Goal: Task Accomplishment & Management: Complete application form

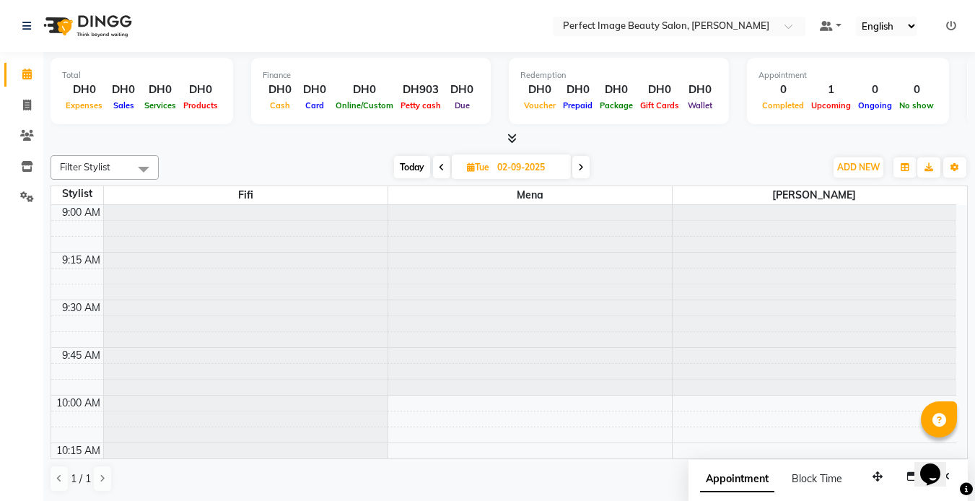
scroll to position [2223, 0]
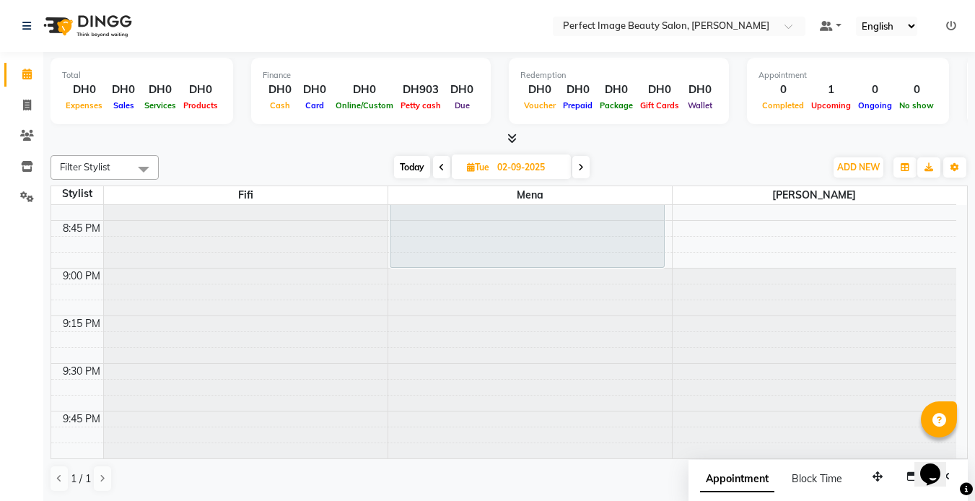
click at [505, 172] on input "02-09-2025" at bounding box center [529, 168] width 72 height 22
select select "9"
select select "2025"
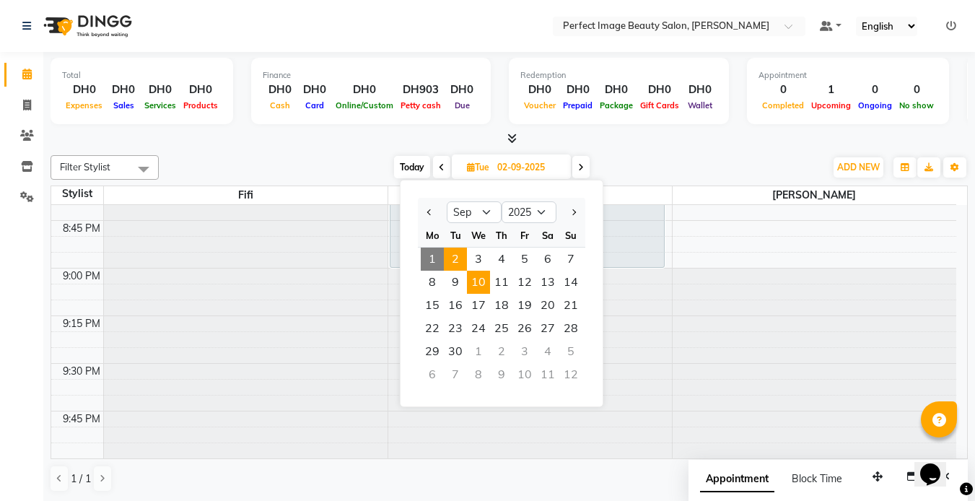
click at [479, 282] on span "10" at bounding box center [478, 282] width 23 height 23
type input "[DATE]"
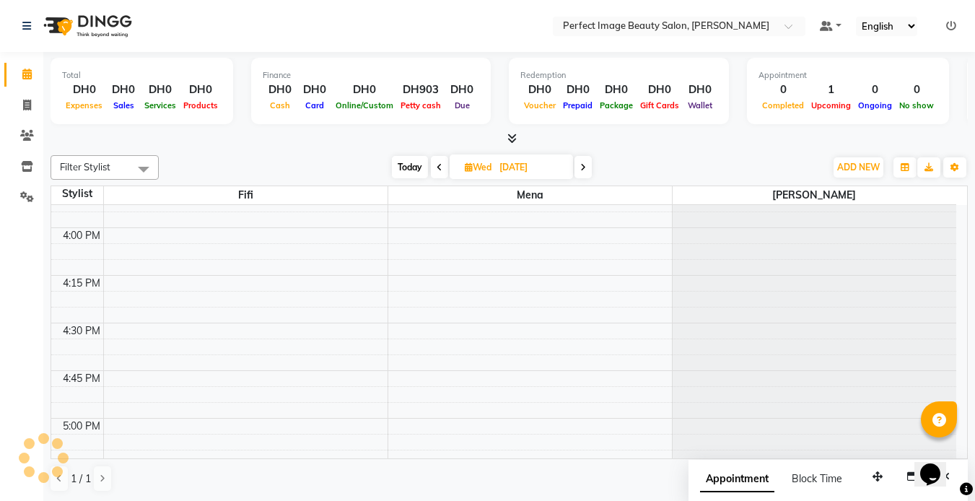
scroll to position [1312, 0]
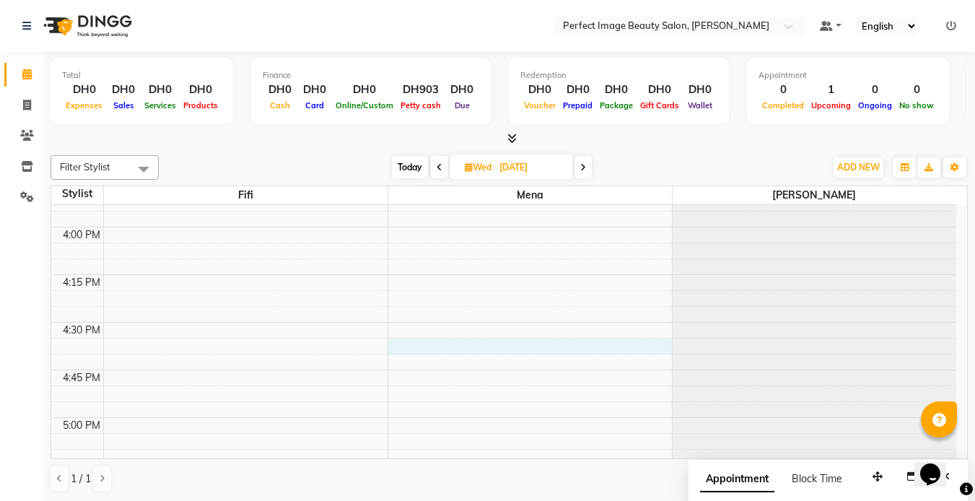
click at [479, 341] on div "9:00 AM 9:15 AM 9:30 AM 9:45 AM 10:00 AM 10:15 AM 10:30 AM 10:45 AM 11:00 AM 11…" at bounding box center [503, 131] width 905 height 2477
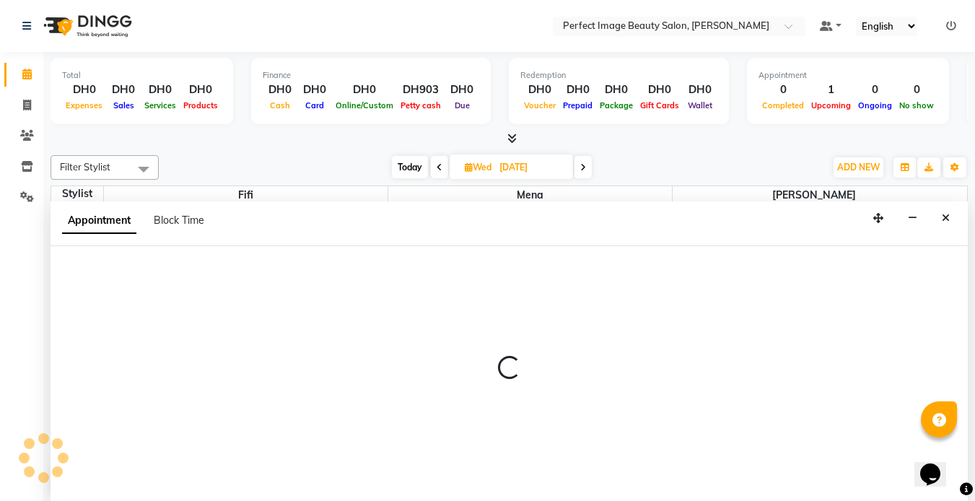
scroll to position [1, 0]
select select "85054"
select select "990"
select select "tentative"
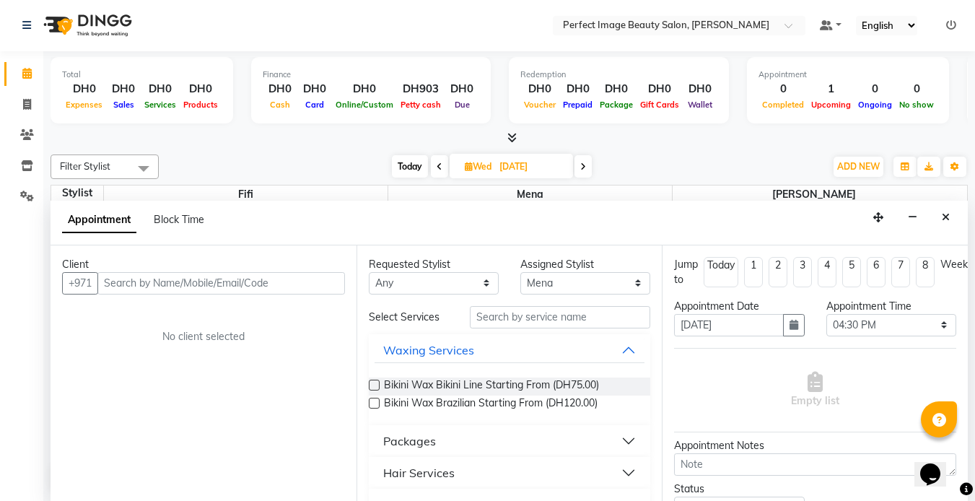
click at [234, 272] on input "text" at bounding box center [221, 283] width 248 height 22
click at [152, 287] on input "text" at bounding box center [221, 283] width 248 height 22
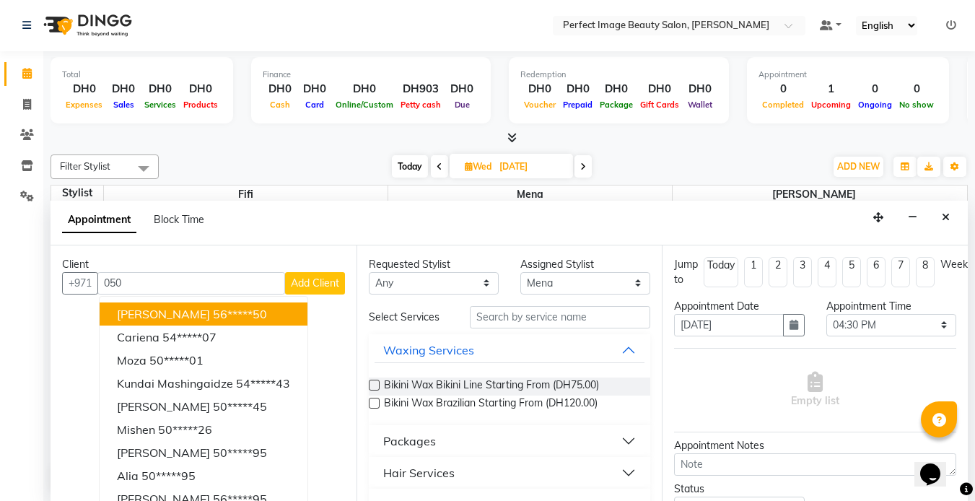
click at [113, 279] on input "050" at bounding box center [191, 283] width 188 height 22
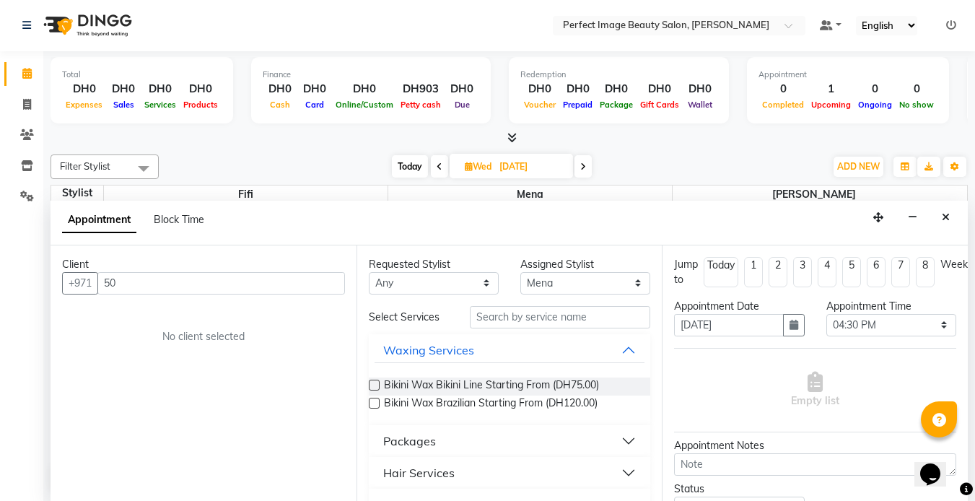
click at [124, 284] on input "50" at bounding box center [221, 283] width 248 height 22
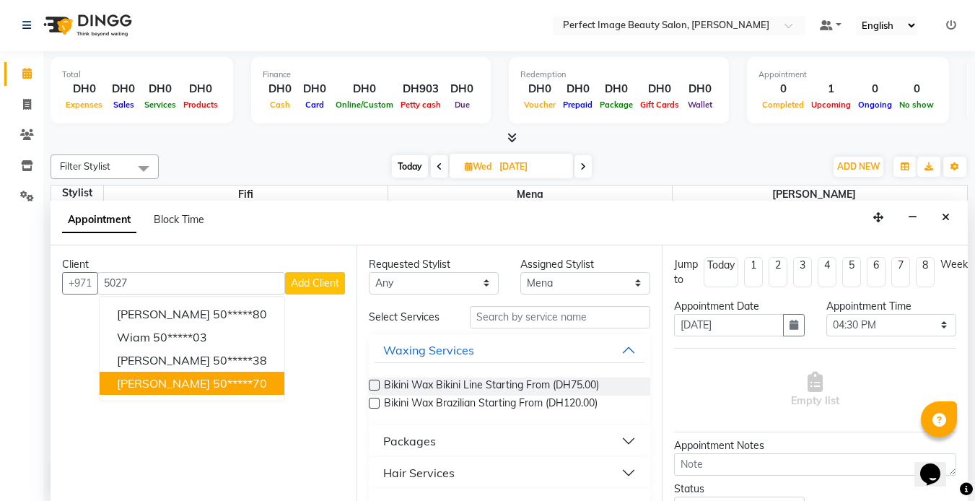
click at [133, 372] on button "[PERSON_NAME] 50*****70" at bounding box center [192, 383] width 185 height 23
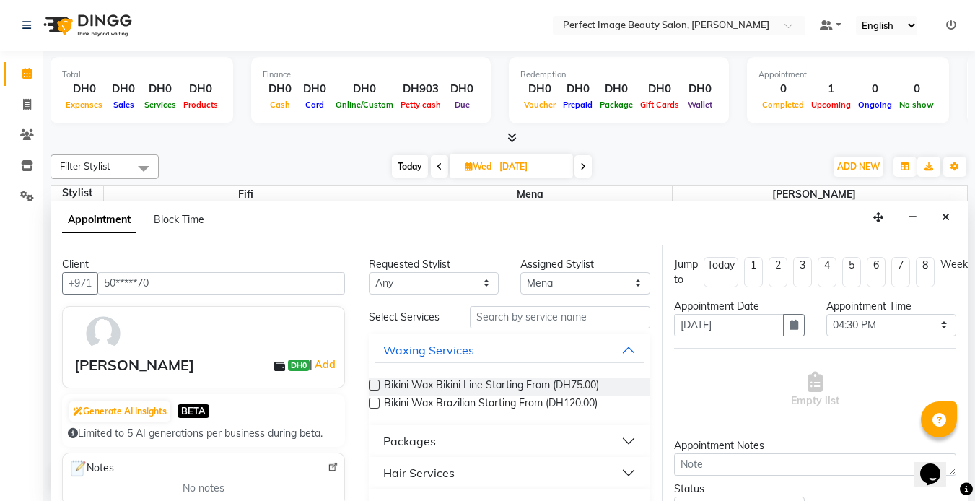
click at [176, 279] on input "50*****70" at bounding box center [221, 283] width 248 height 22
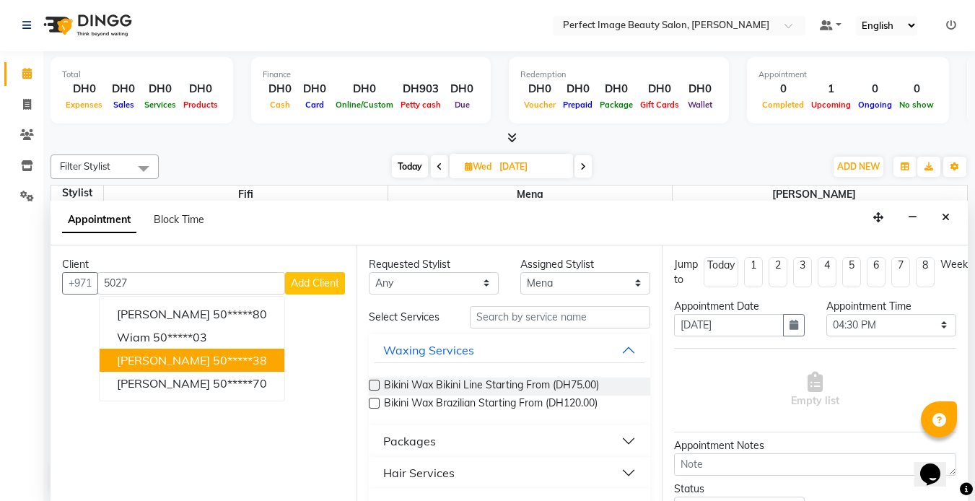
click at [213, 359] on ngb-highlight "50*****38" at bounding box center [240, 360] width 54 height 14
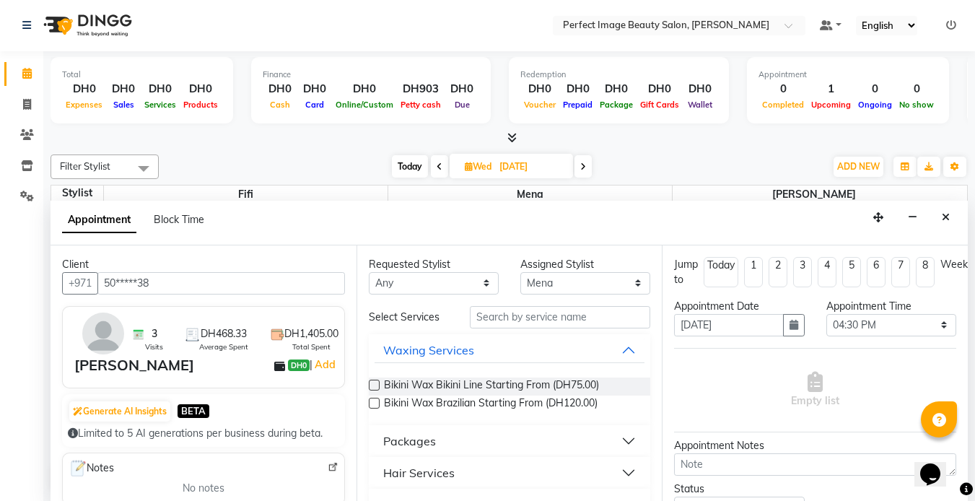
type input "50*****38"
click at [499, 322] on input "text" at bounding box center [560, 317] width 180 height 22
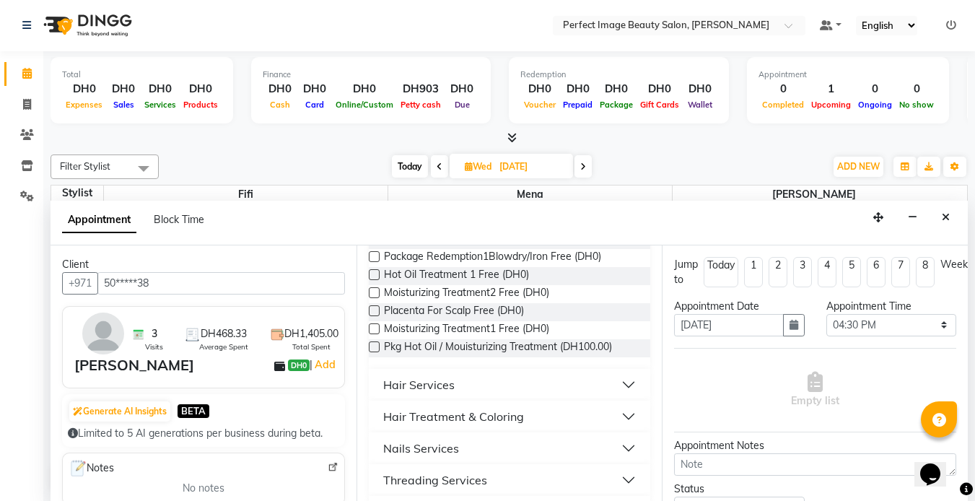
scroll to position [221, 0]
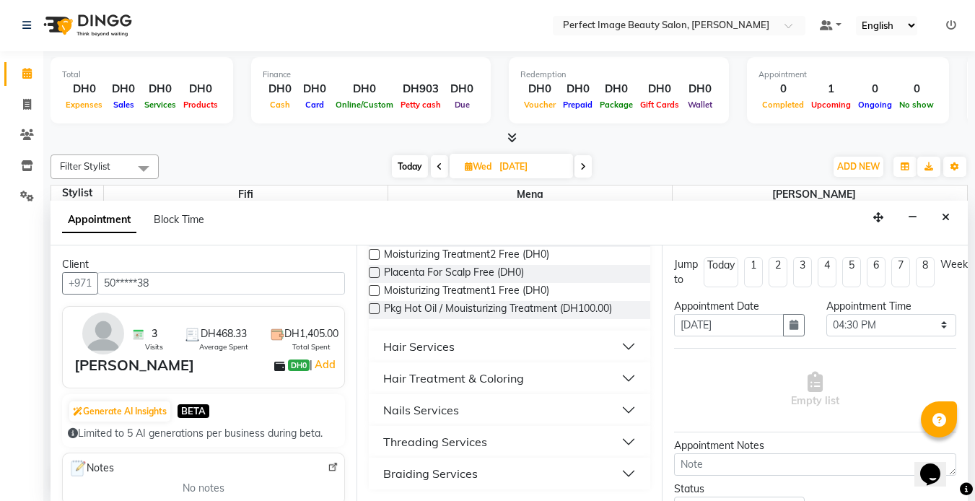
type input "re"
click at [424, 472] on div "Braiding Services" at bounding box center [430, 473] width 95 height 17
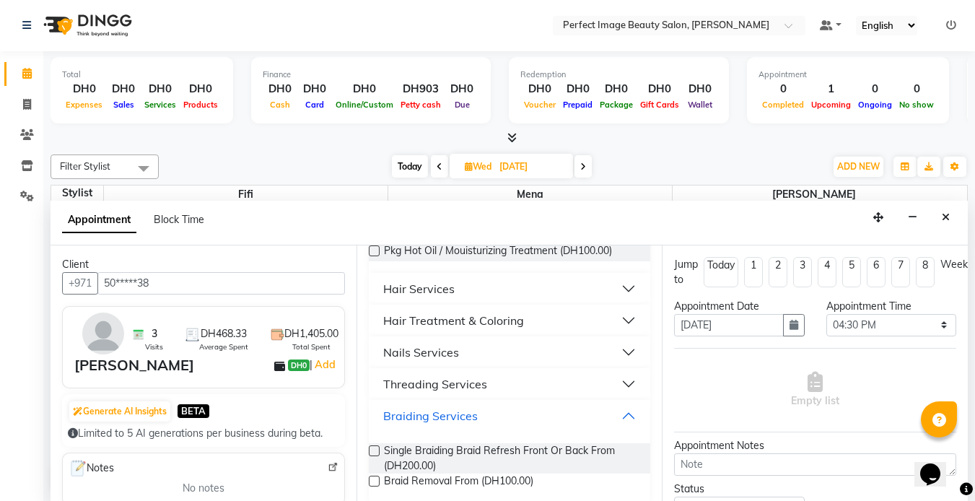
scroll to position [292, 0]
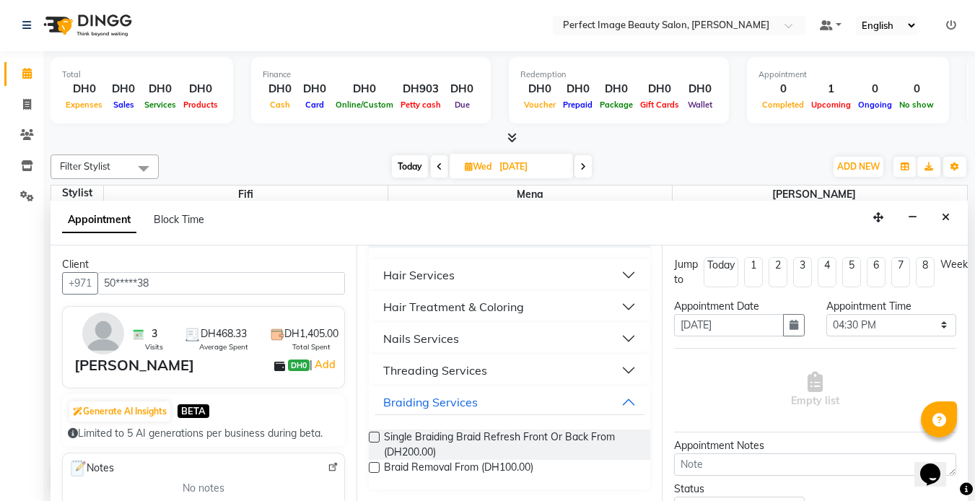
click at [378, 467] on label at bounding box center [374, 467] width 11 height 11
click at [378, 467] on input "checkbox" at bounding box center [373, 468] width 9 height 9
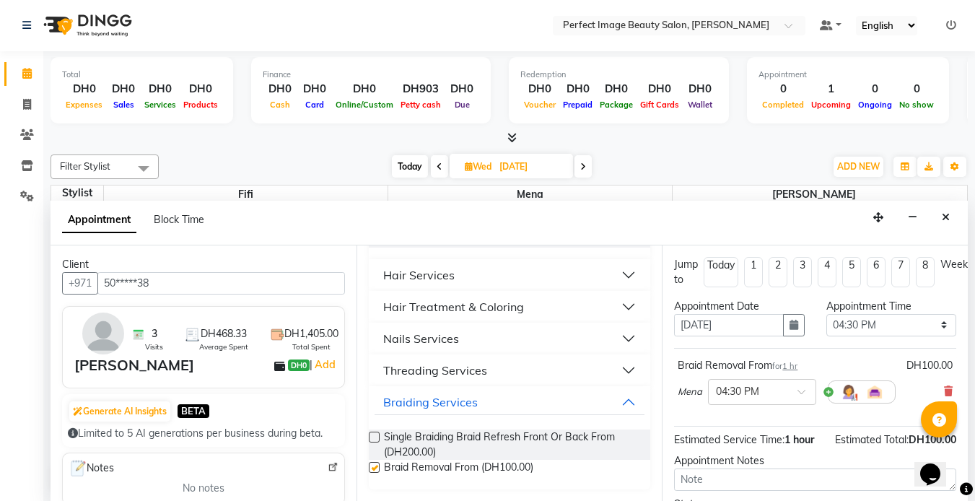
checkbox input "false"
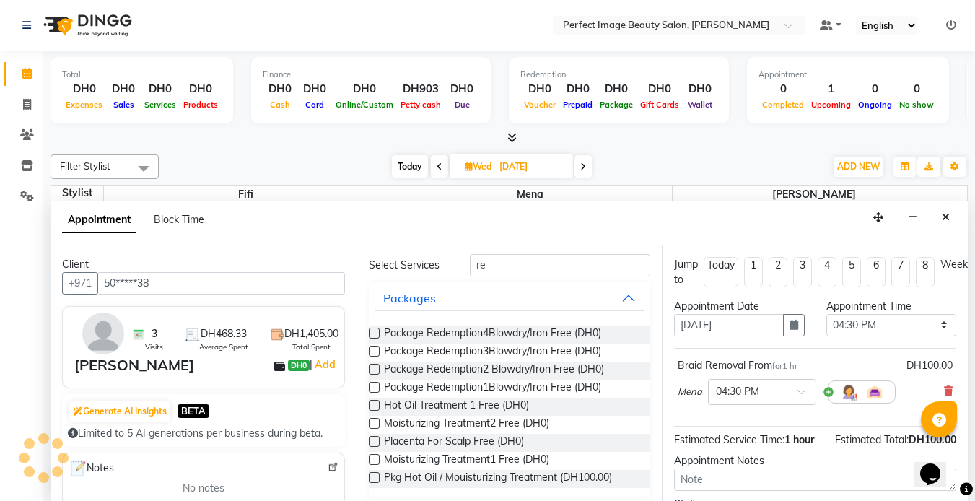
scroll to position [23, 0]
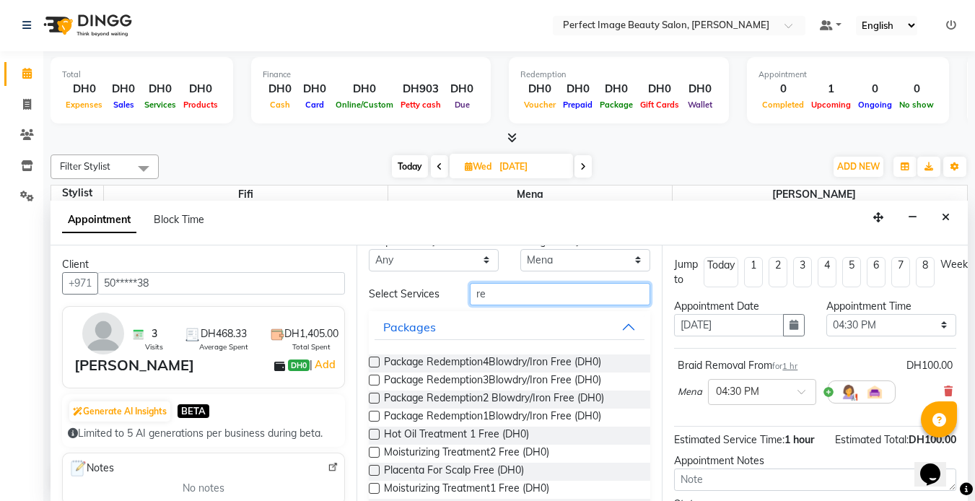
click at [511, 289] on input "re" at bounding box center [560, 294] width 180 height 22
type input "r"
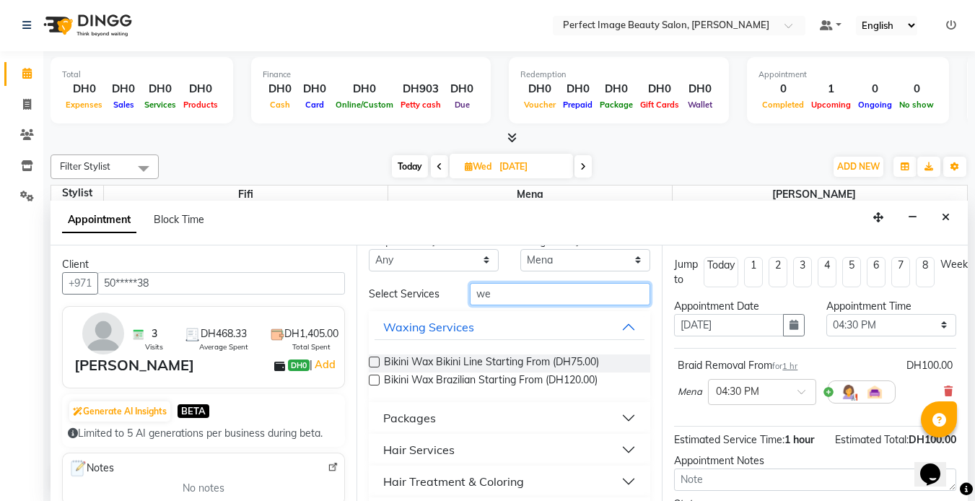
scroll to position [0, 0]
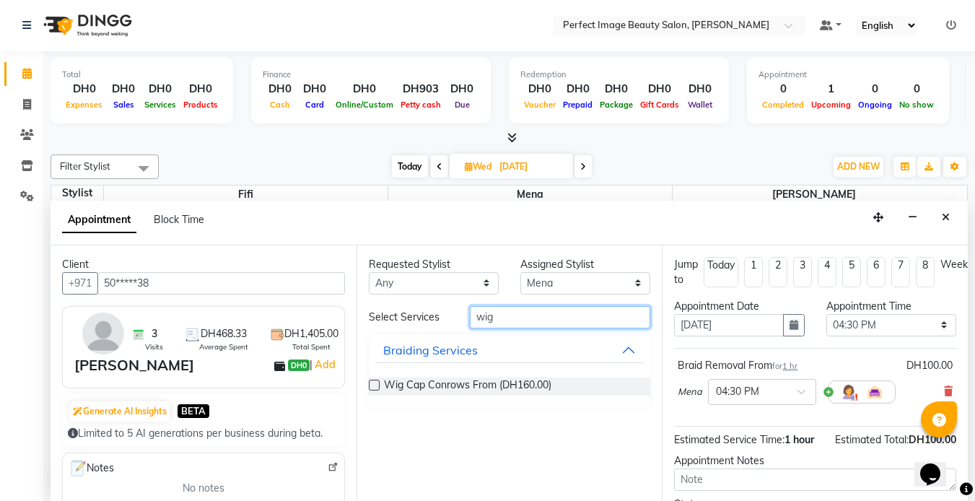
type input "wig"
click at [377, 388] on label at bounding box center [374, 385] width 11 height 11
click at [377, 388] on input "checkbox" at bounding box center [373, 386] width 9 height 9
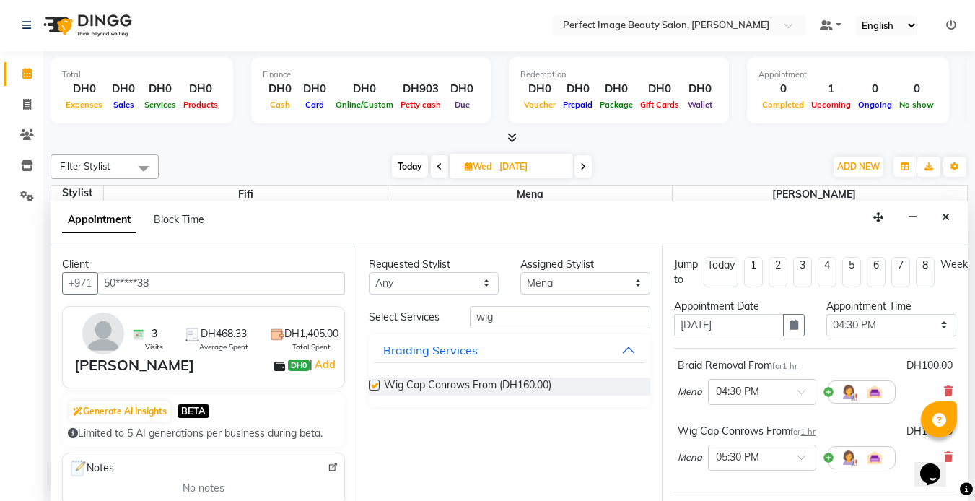
checkbox input "false"
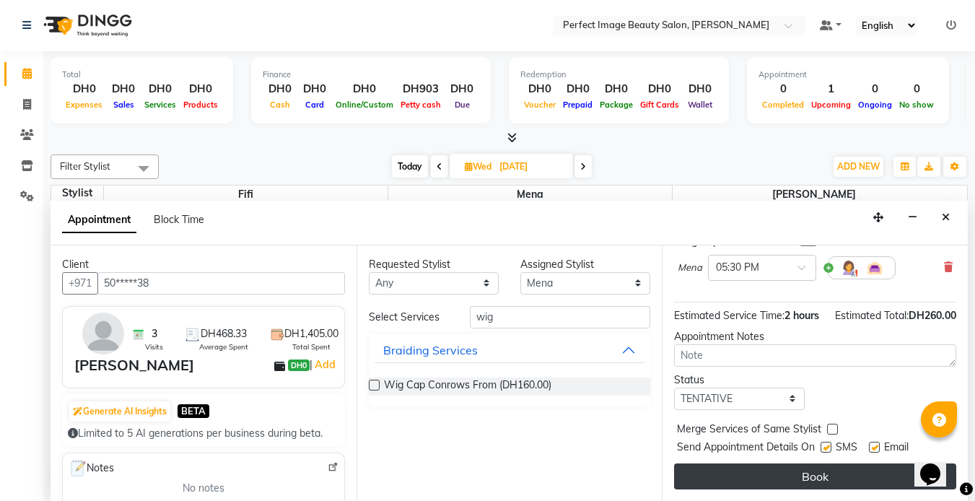
click at [834, 474] on button "Book" at bounding box center [815, 476] width 282 height 26
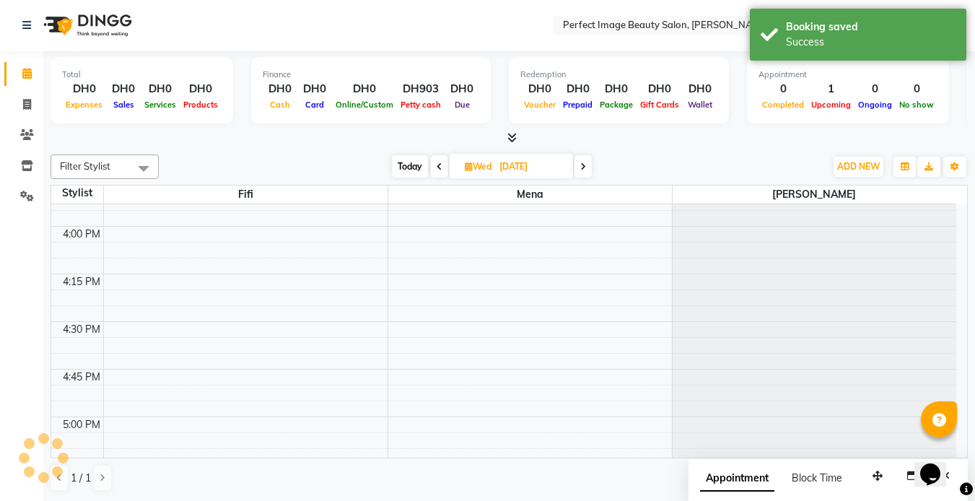
scroll to position [0, 0]
